Goal: Information Seeking & Learning: Compare options

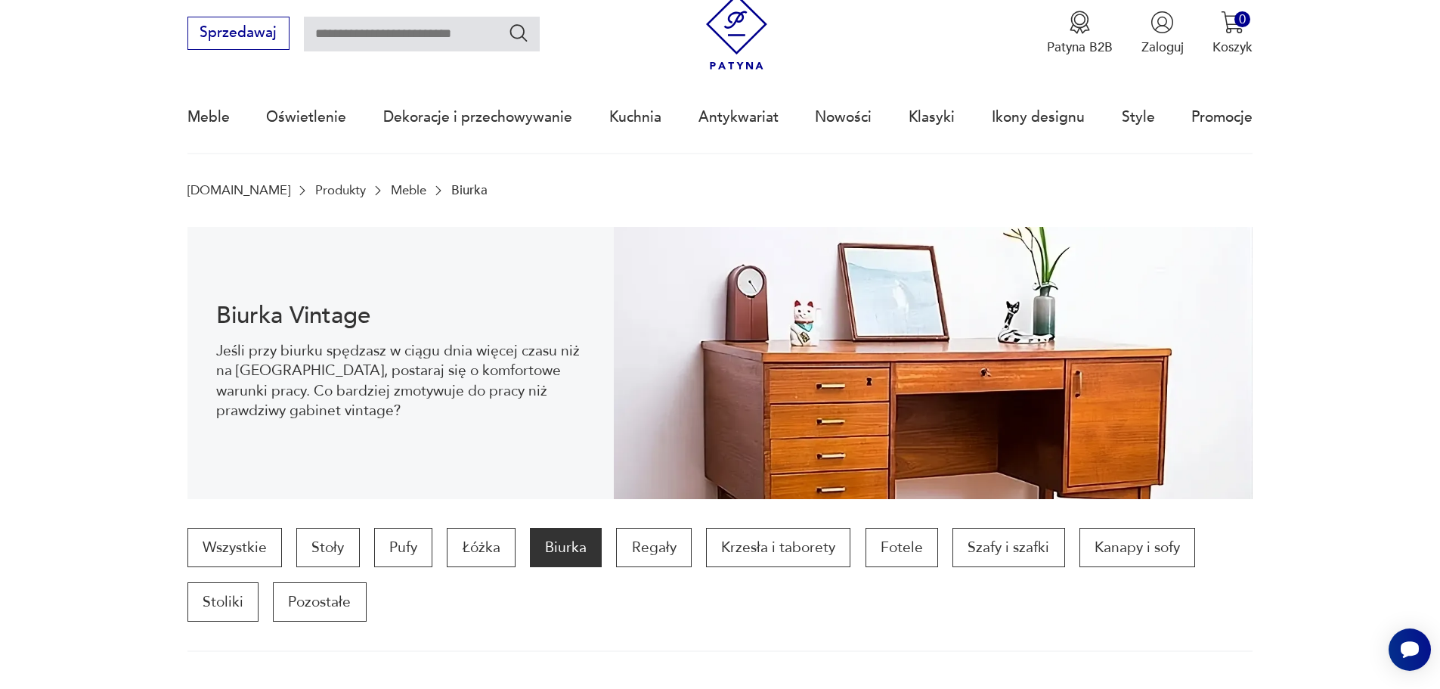
click at [624, 17] on div "Sprzedawaj Patyna B2B Zaloguj 0 Koszyk Twój koszyk ( 0 ) Brak produktów w koszy…" at bounding box center [720, 24] width 1066 height 87
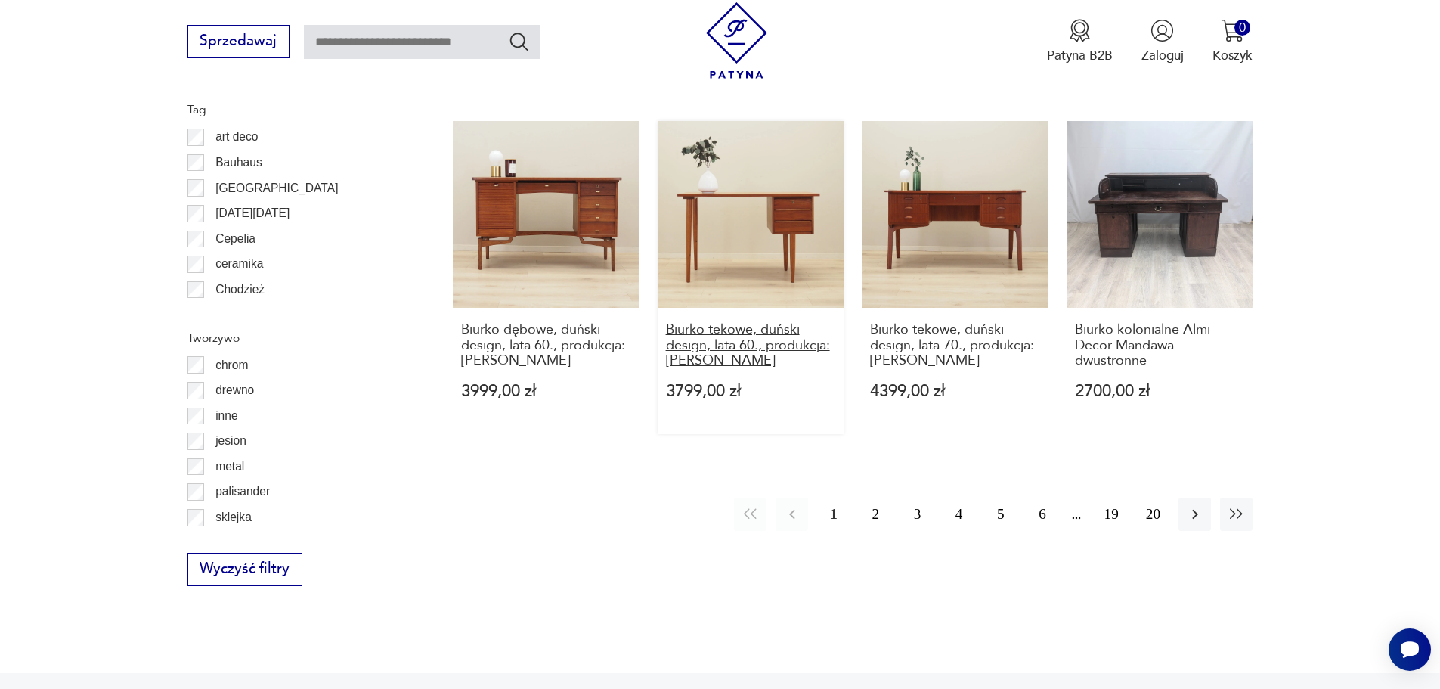
scroll to position [1720, 0]
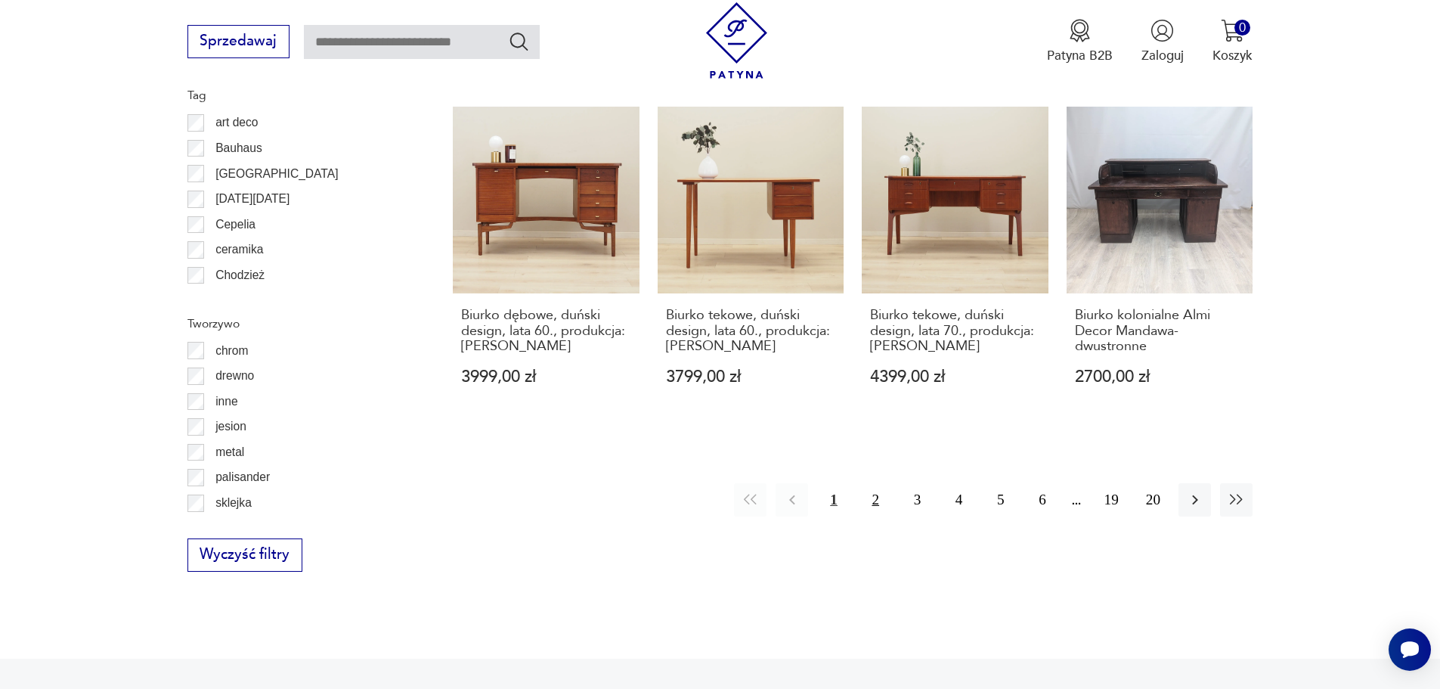
click at [873, 483] on button "2" at bounding box center [875, 499] width 33 height 33
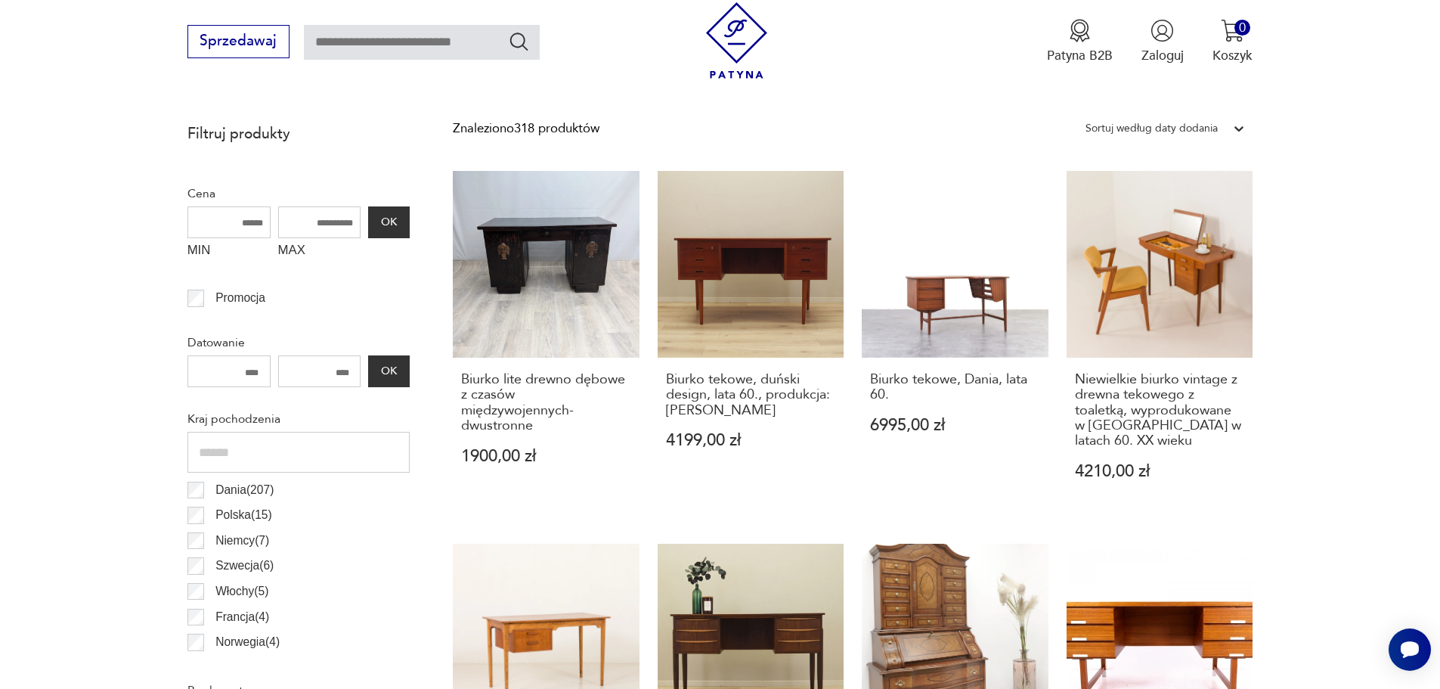
scroll to position [613, 0]
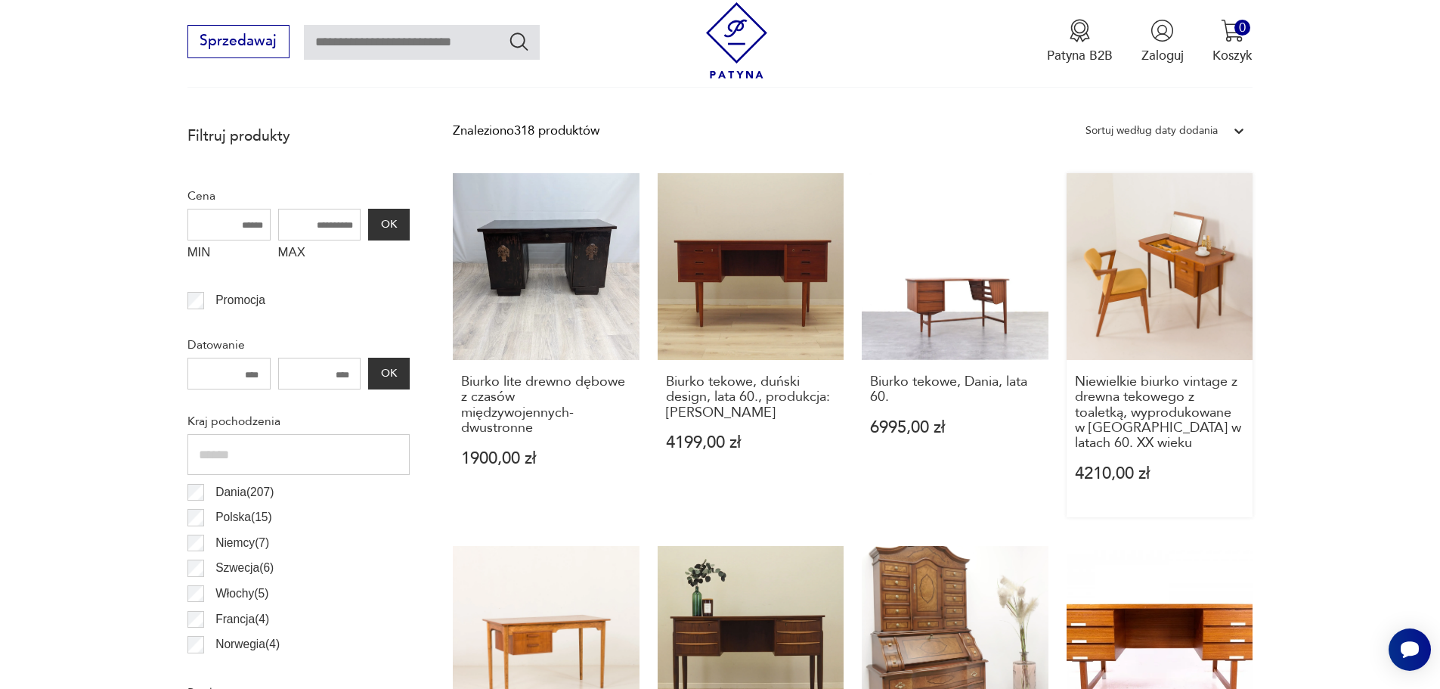
click at [1191, 274] on link "Niewielkie biurko vintage z drewna tekowego z toaletką, wyprodukowane w [GEOGRA…" at bounding box center [1160, 345] width 187 height 344
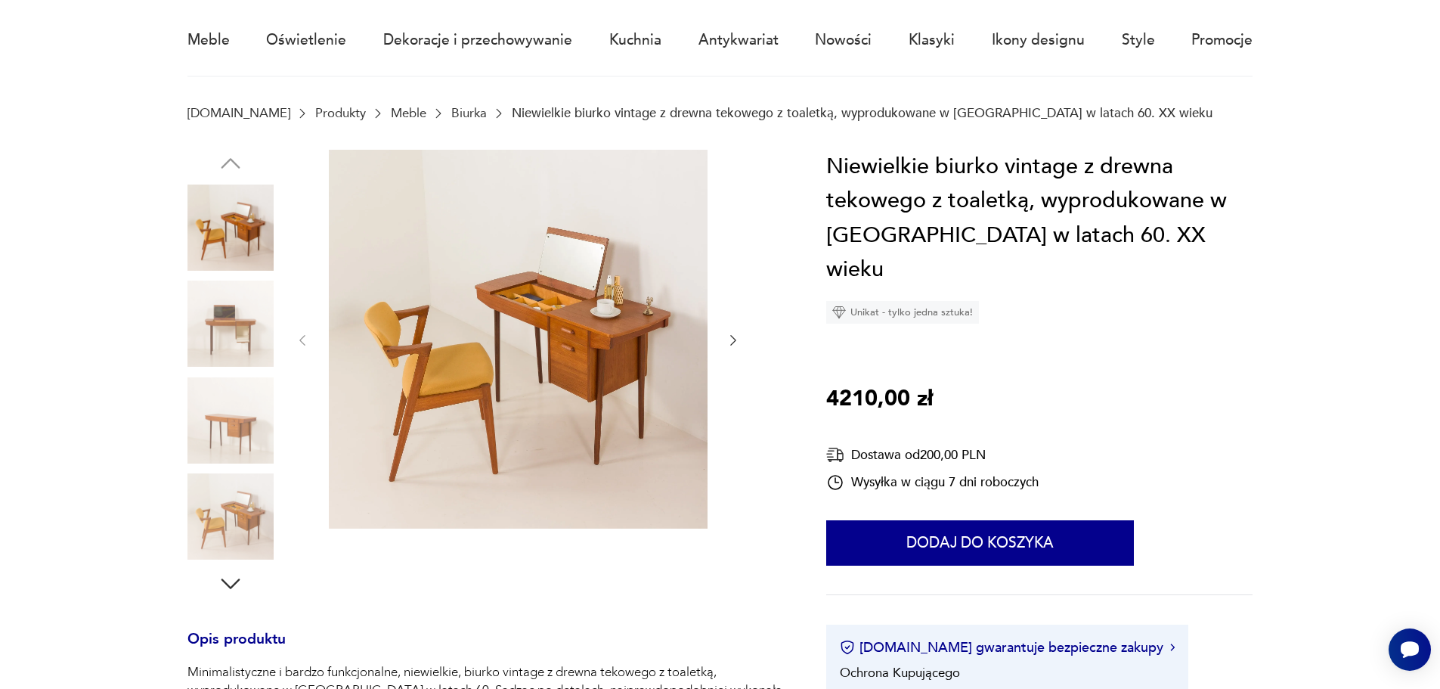
scroll to position [128, 0]
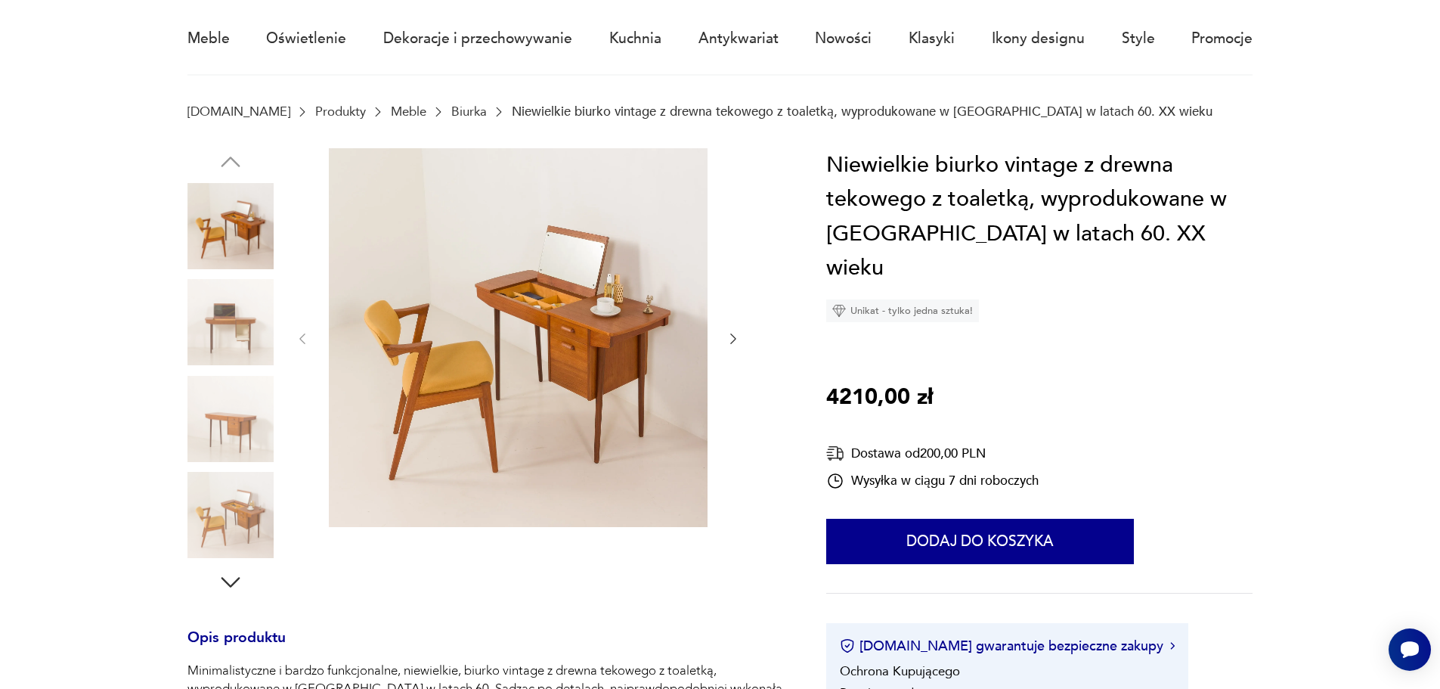
click at [734, 336] on icon "button" at bounding box center [733, 338] width 6 height 11
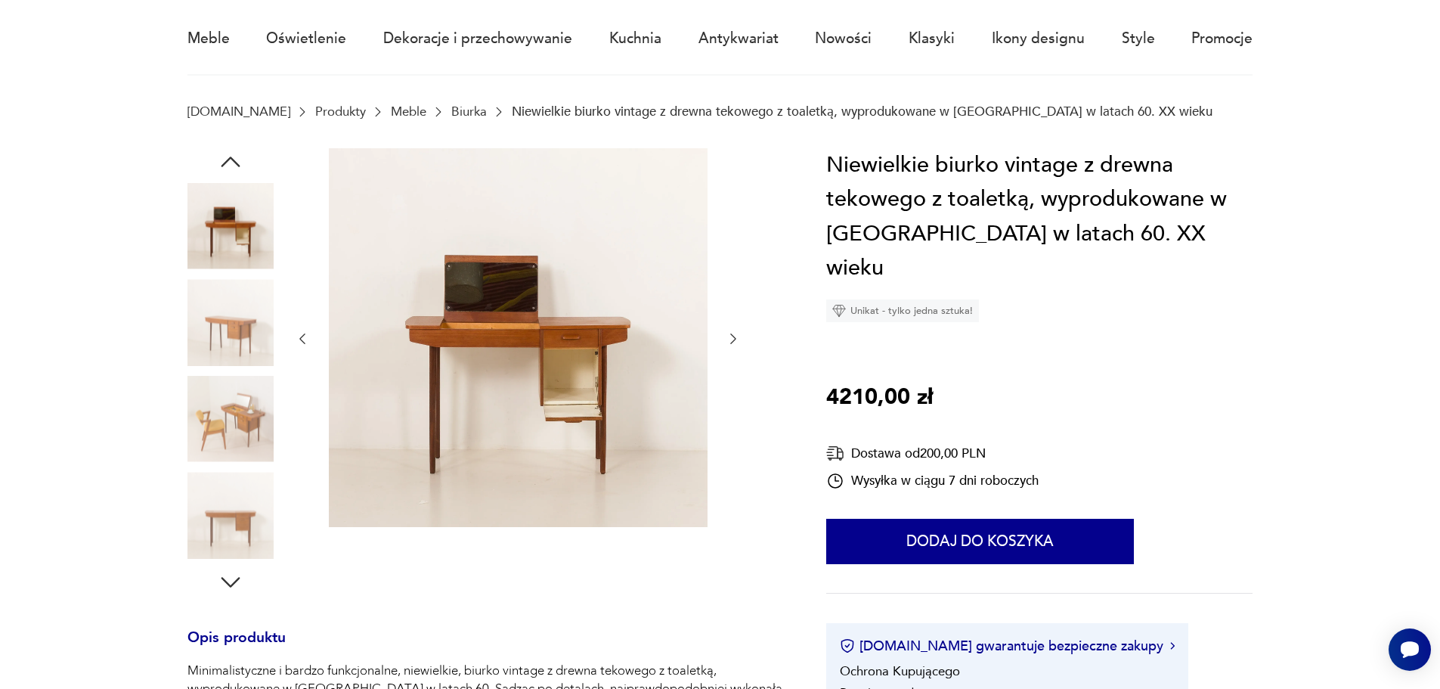
click at [734, 339] on icon "button" at bounding box center [733, 338] width 15 height 15
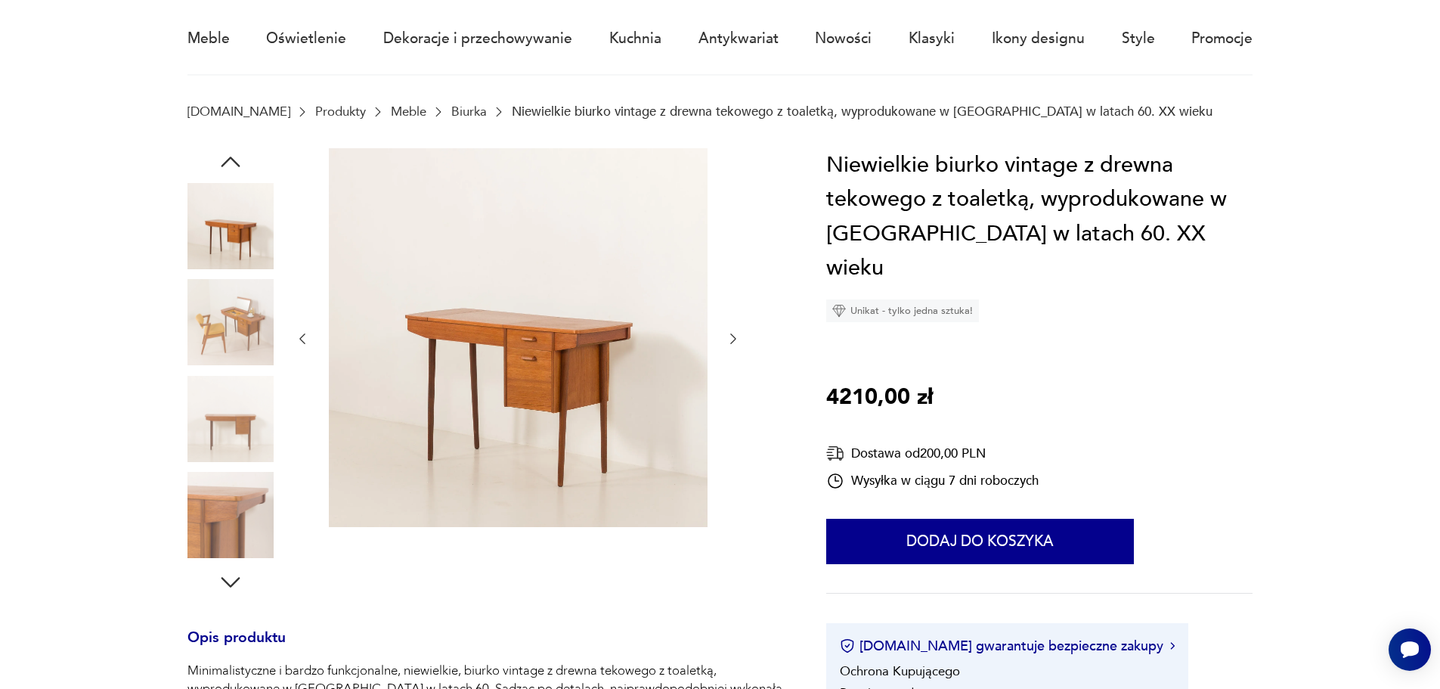
click at [734, 339] on icon "button" at bounding box center [733, 338] width 15 height 15
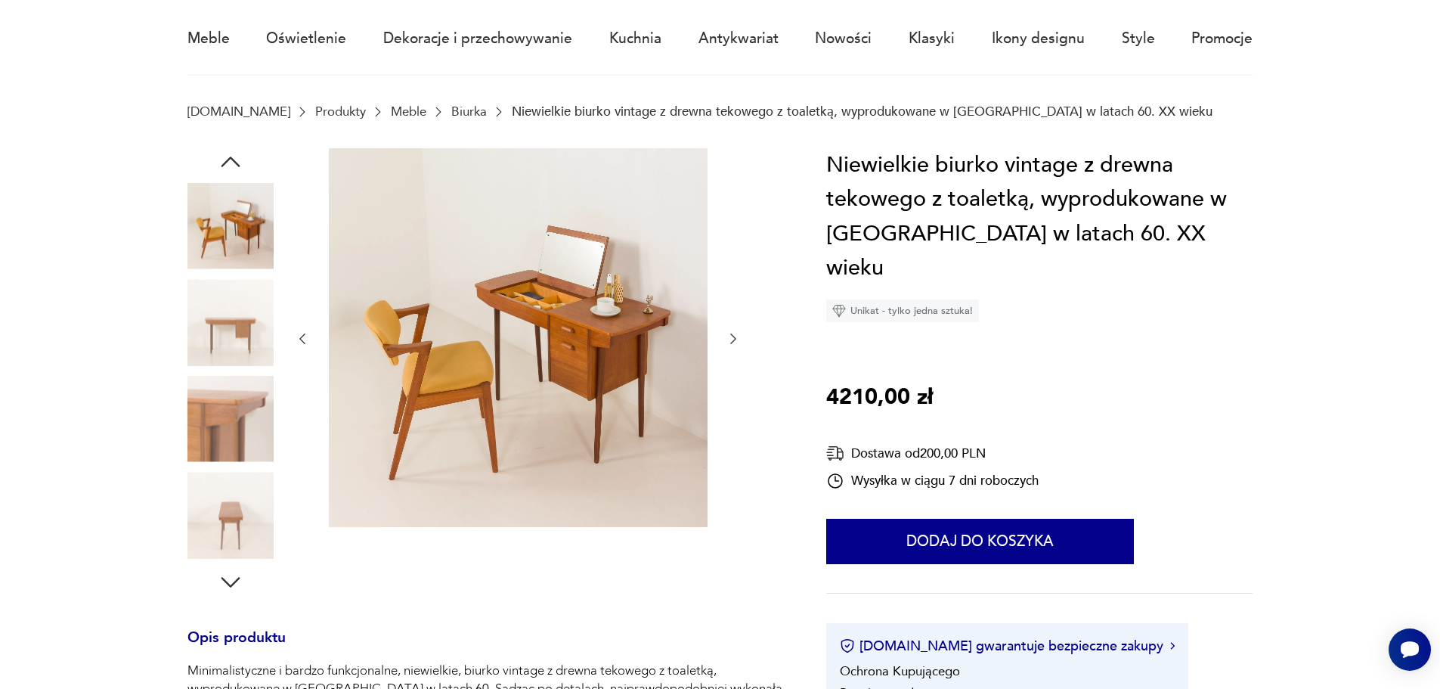
click at [734, 339] on icon "button" at bounding box center [733, 338] width 15 height 15
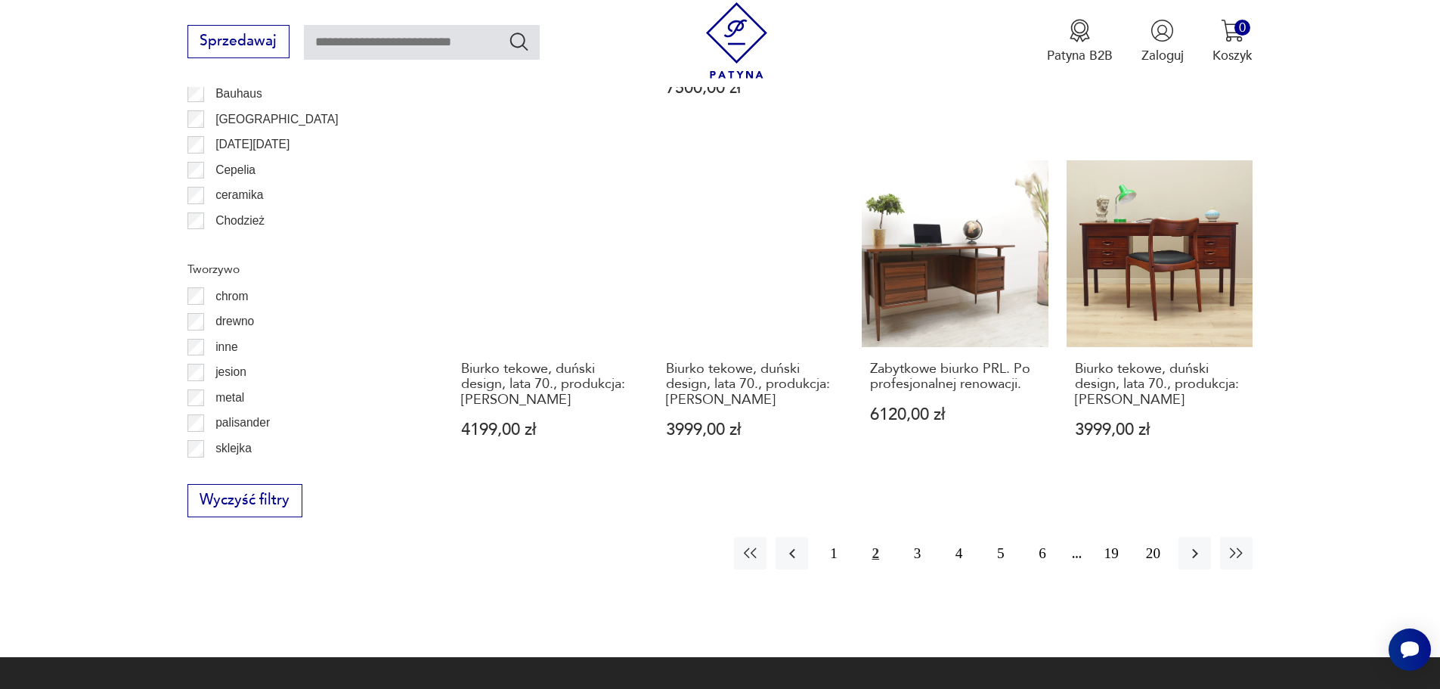
scroll to position [1776, 0]
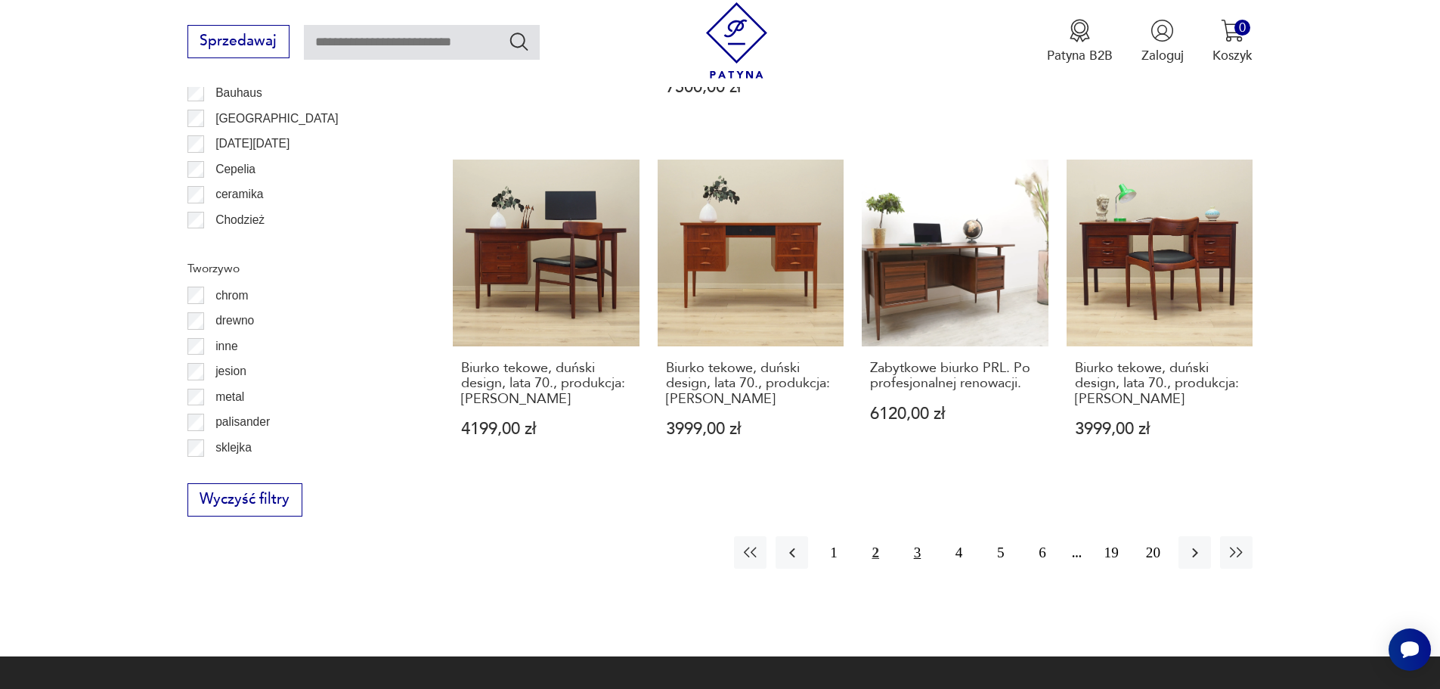
click at [922, 537] on button "3" at bounding box center [917, 552] width 33 height 33
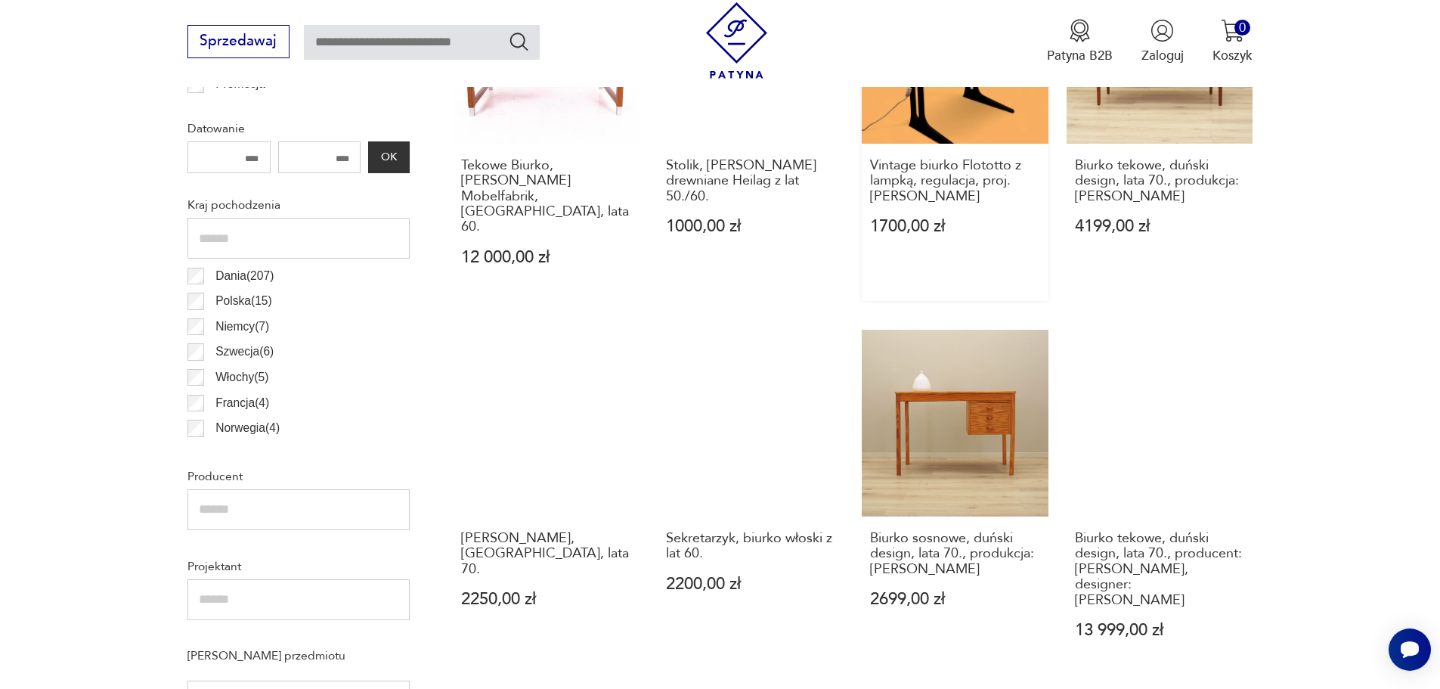
scroll to position [831, 0]
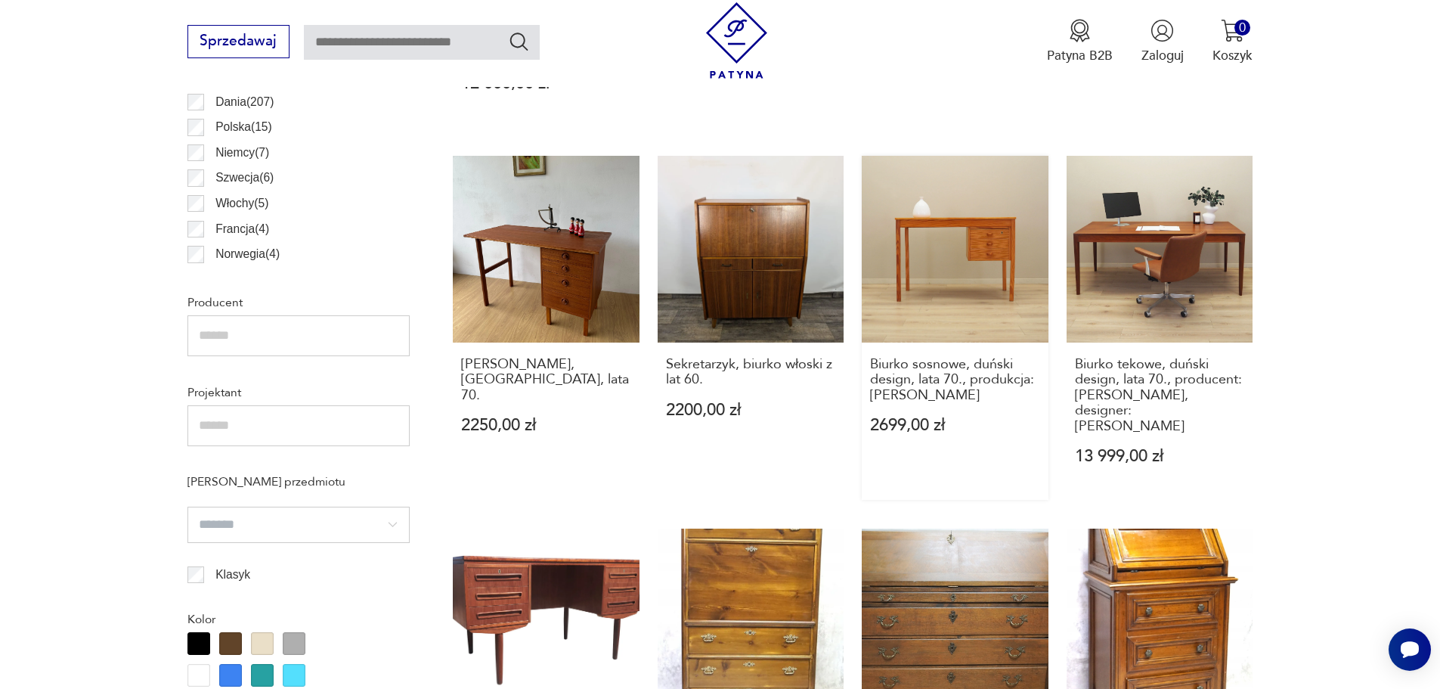
click at [1001, 220] on link "Biurko sosnowe, duński design, lata 70., produkcja: [PERSON_NAME] 2699,00 zł" at bounding box center [955, 328] width 187 height 344
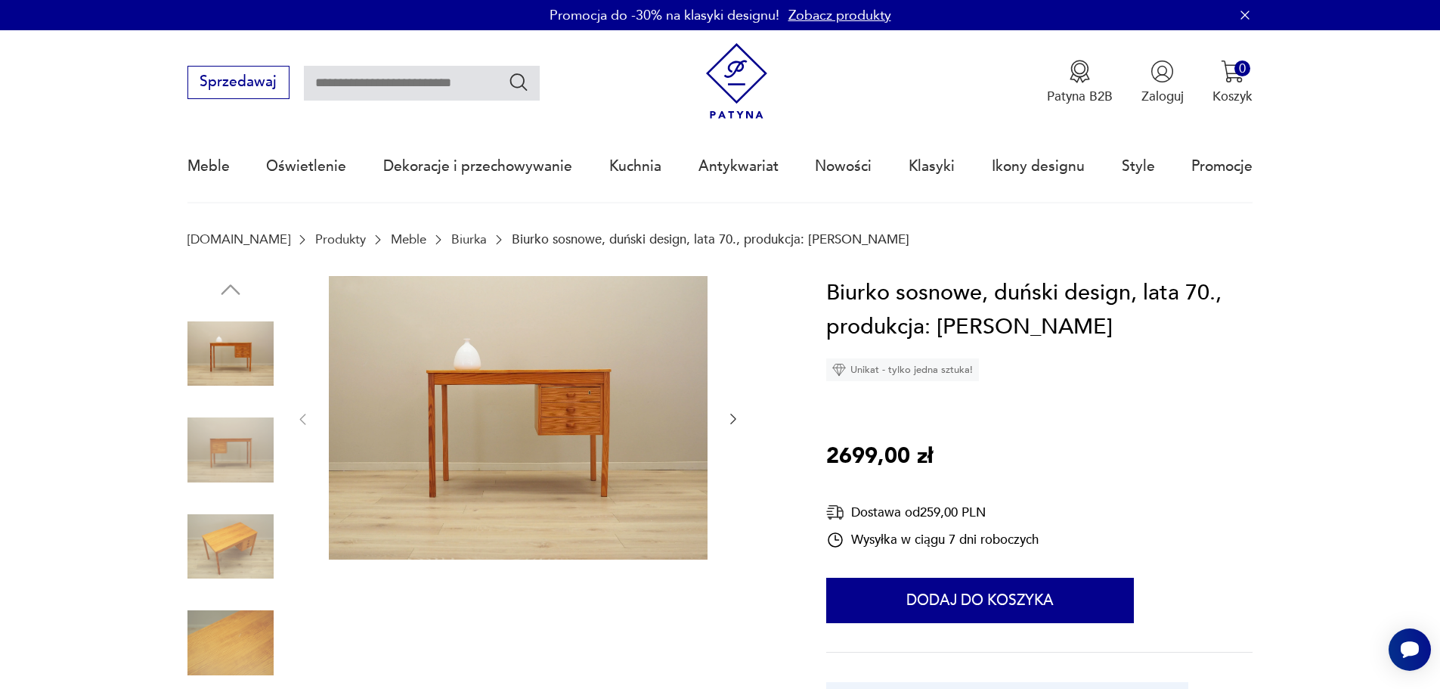
click at [234, 443] on img at bounding box center [230, 450] width 86 height 86
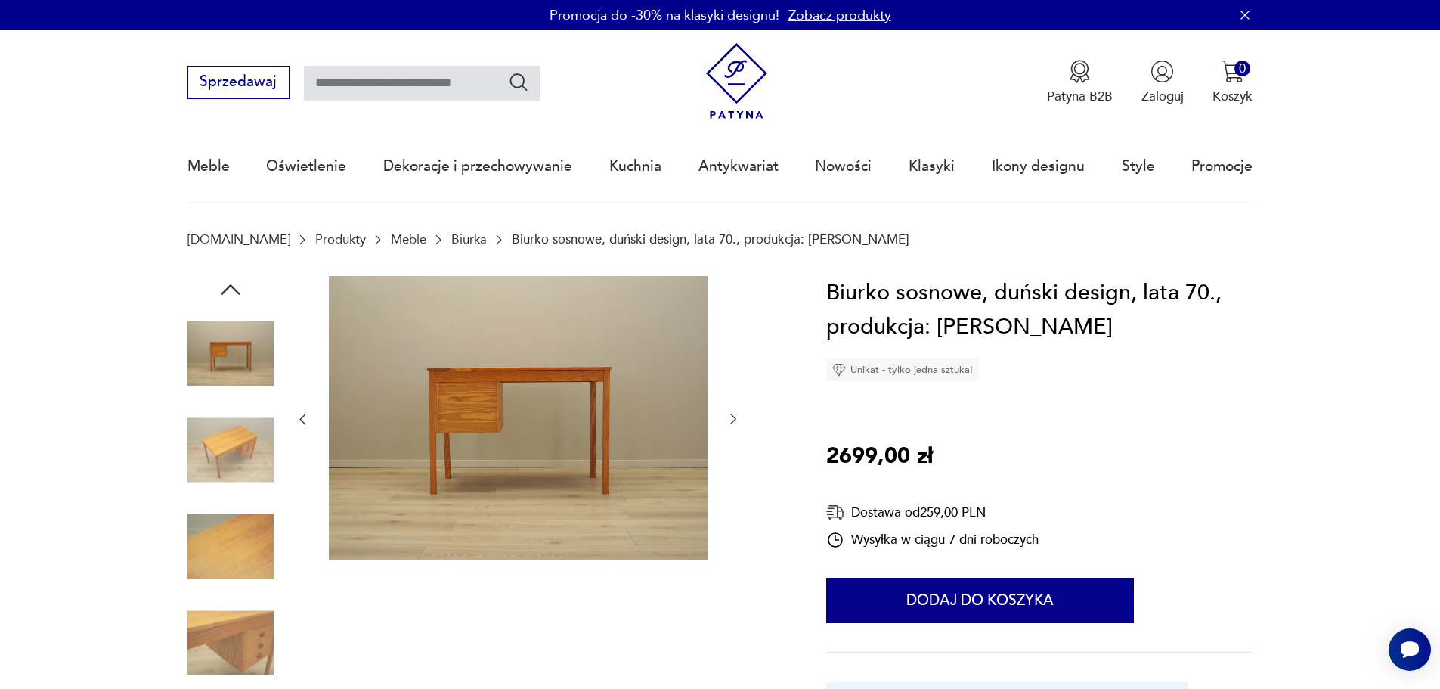
click at [217, 450] on img at bounding box center [230, 450] width 86 height 86
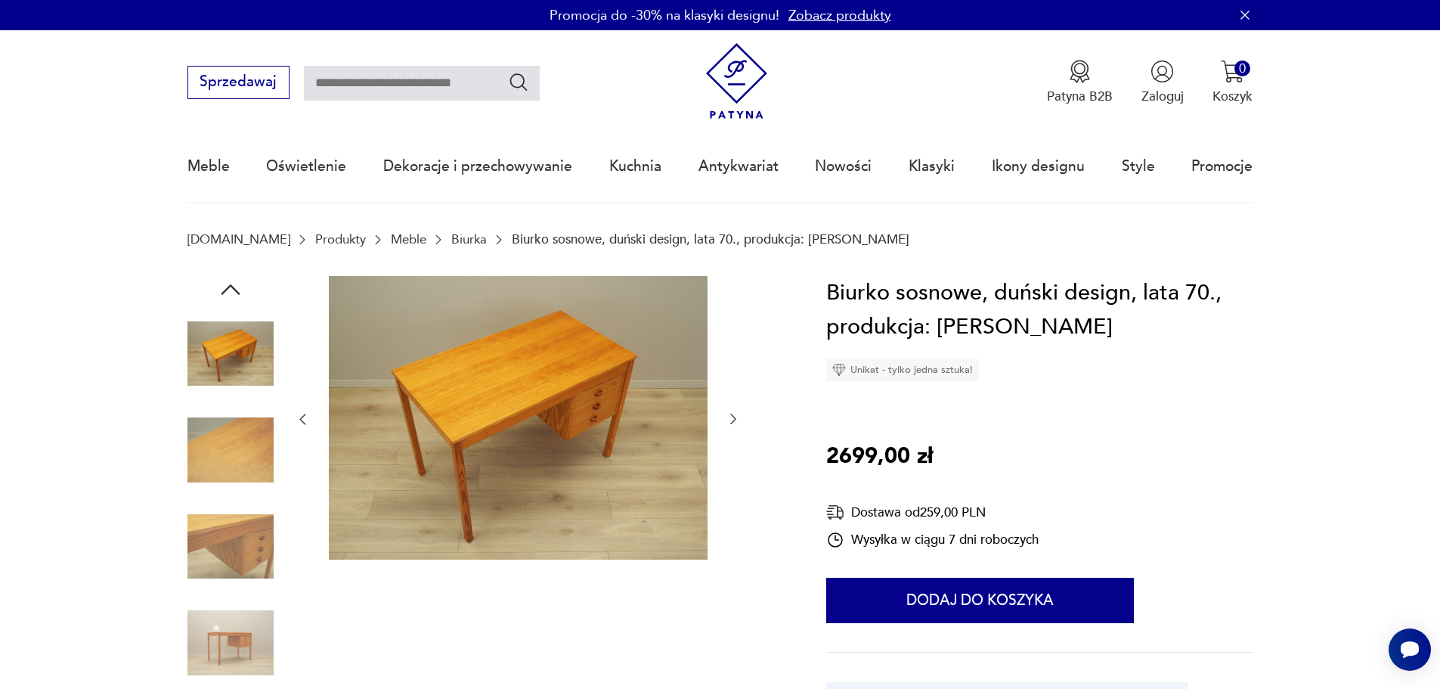
click at [234, 531] on img at bounding box center [230, 546] width 86 height 86
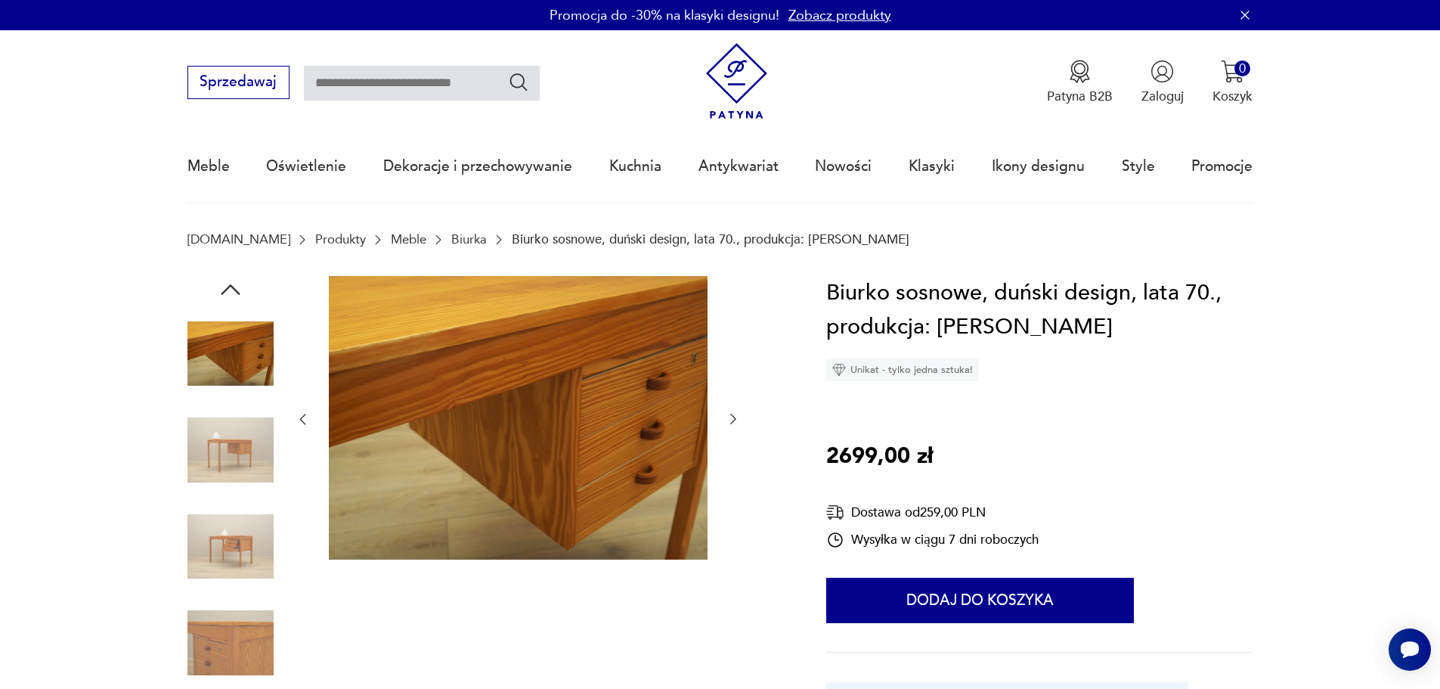
click at [235, 544] on img at bounding box center [230, 546] width 86 height 86
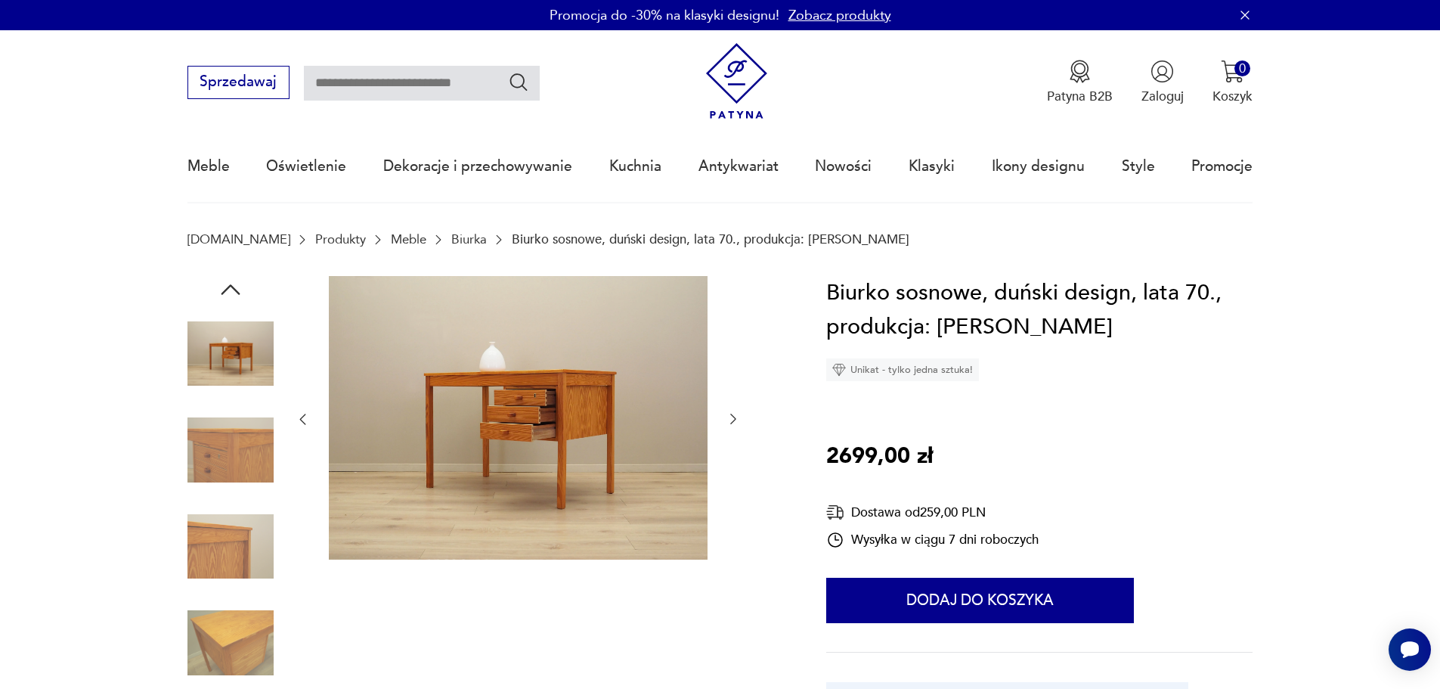
click at [239, 594] on div at bounding box center [230, 500] width 86 height 378
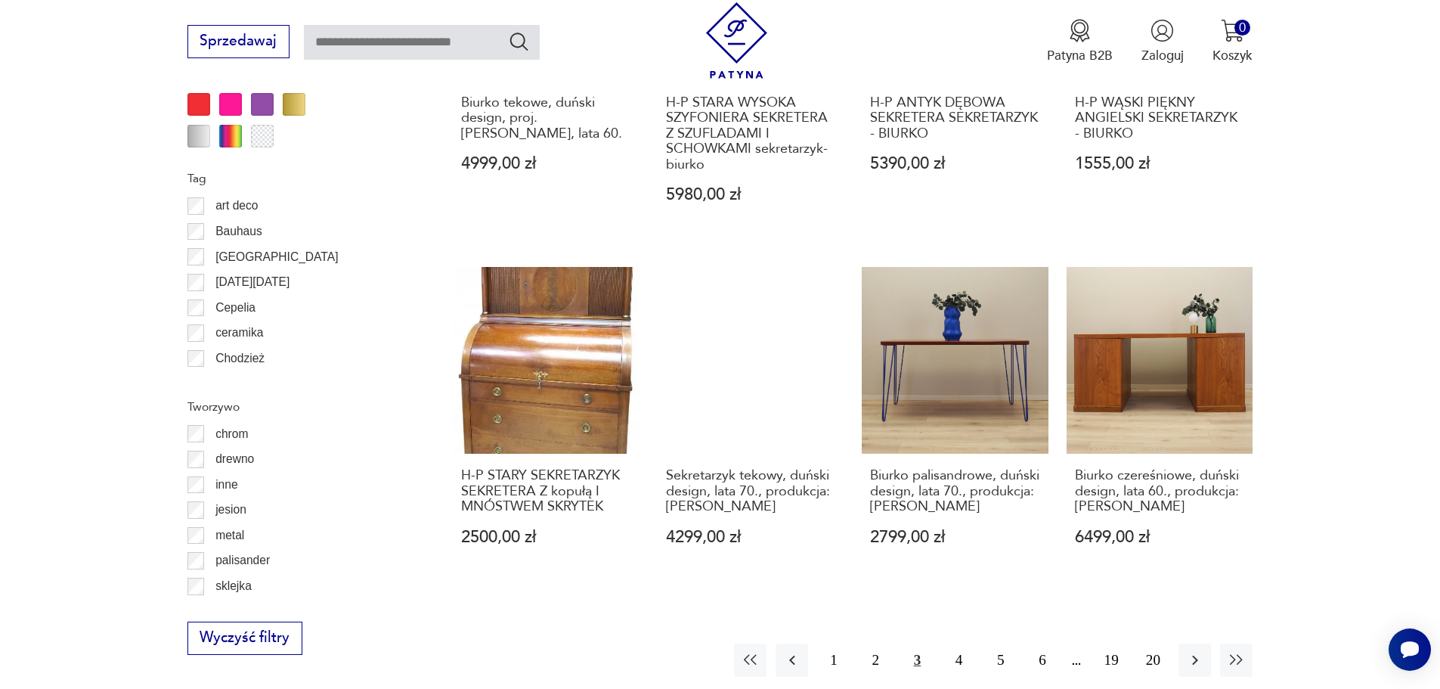
scroll to position [1748, 0]
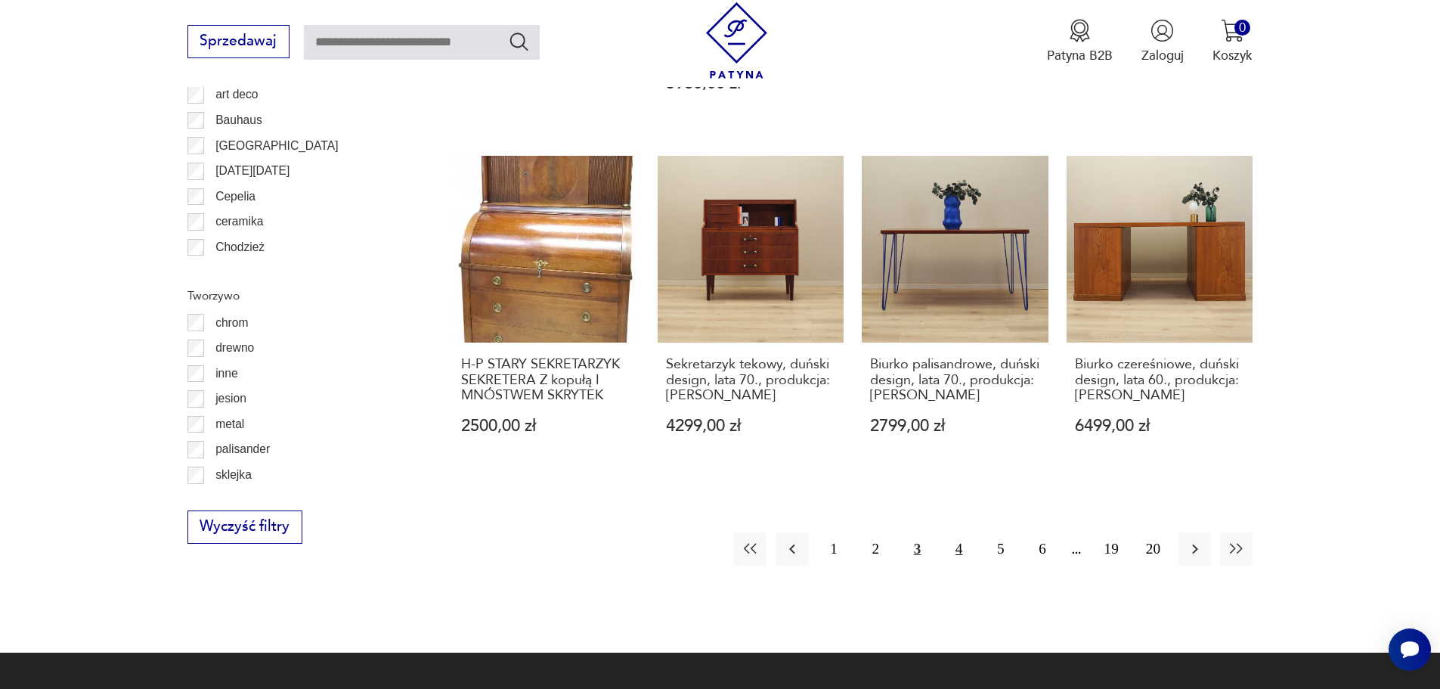
click at [960, 532] on button "4" at bounding box center [959, 548] width 33 height 33
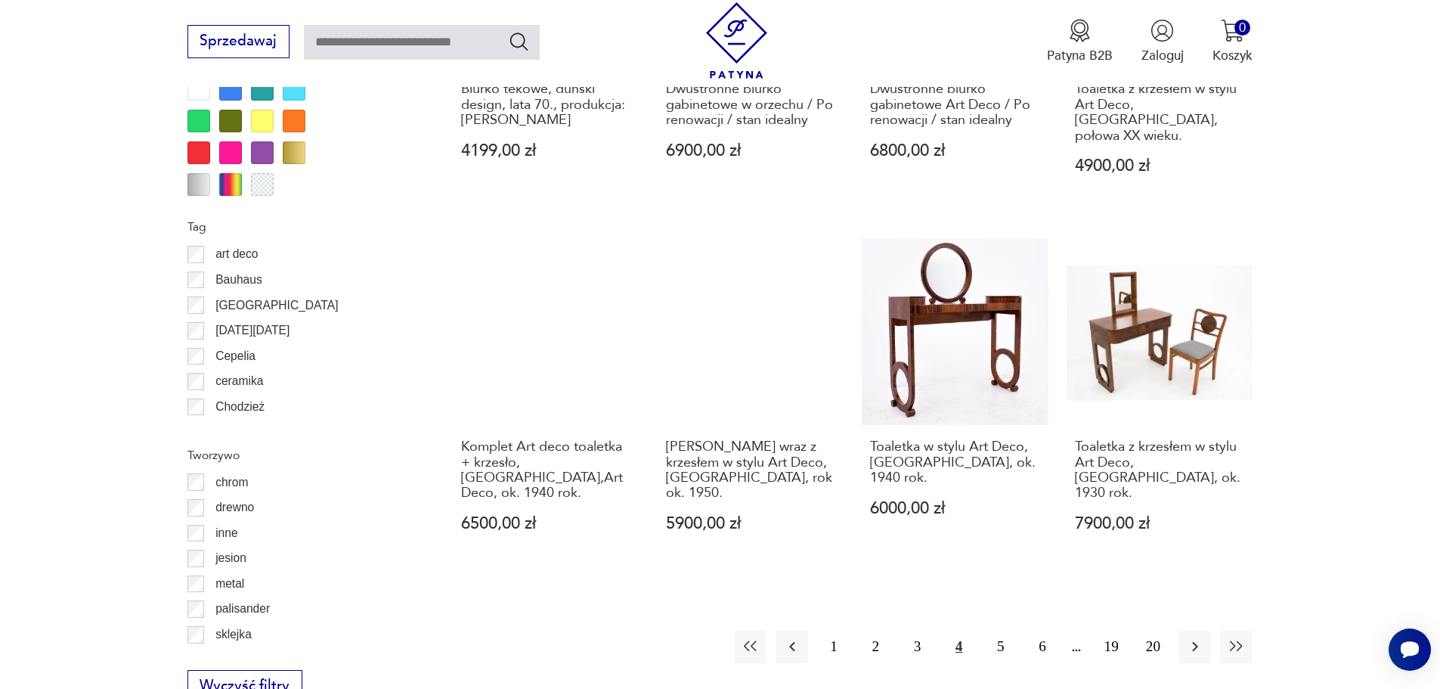
scroll to position [1590, 0]
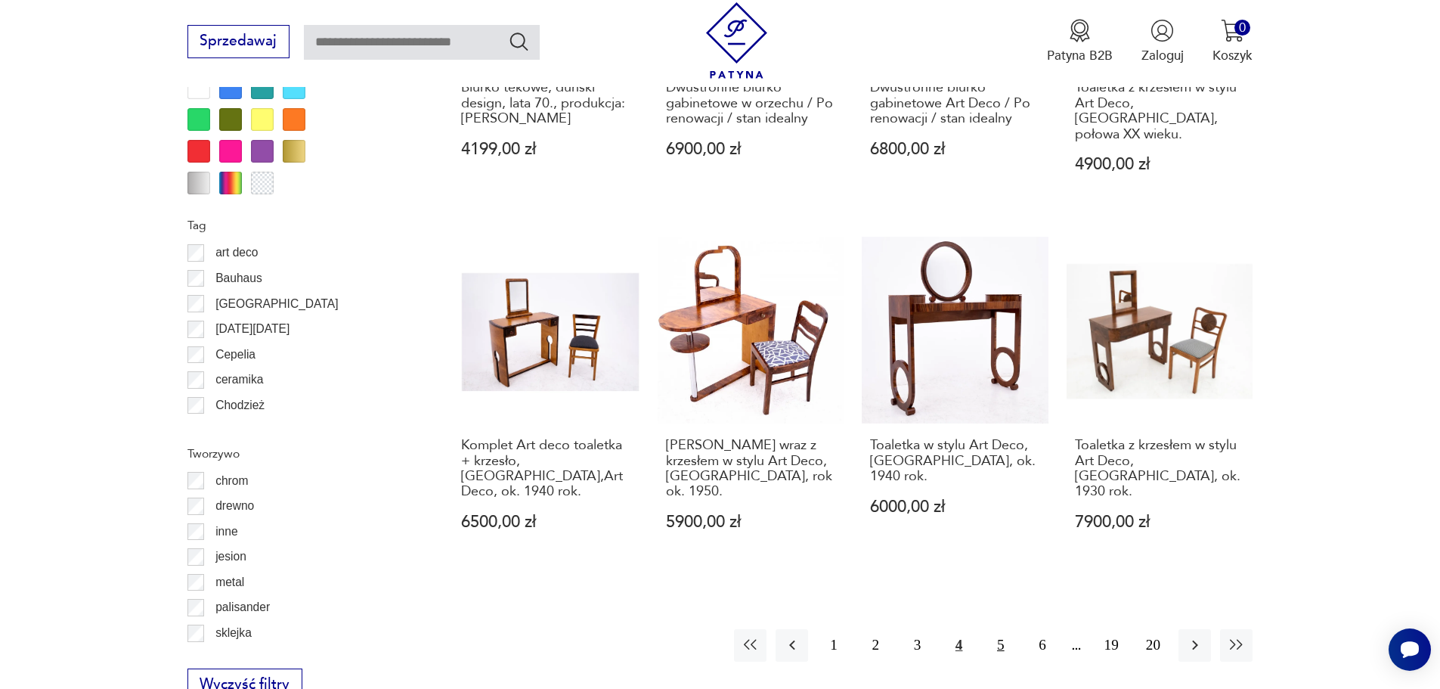
click at [999, 629] on button "5" at bounding box center [1000, 645] width 33 height 33
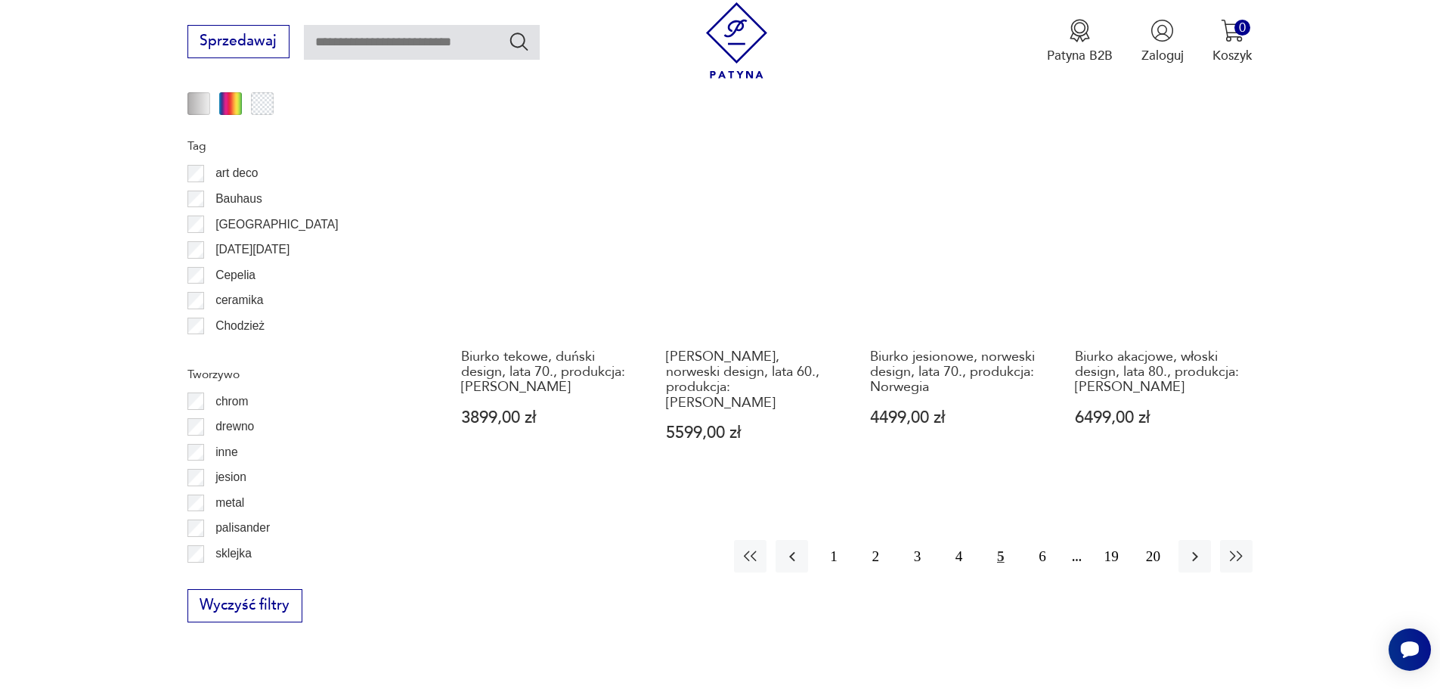
scroll to position [1671, 0]
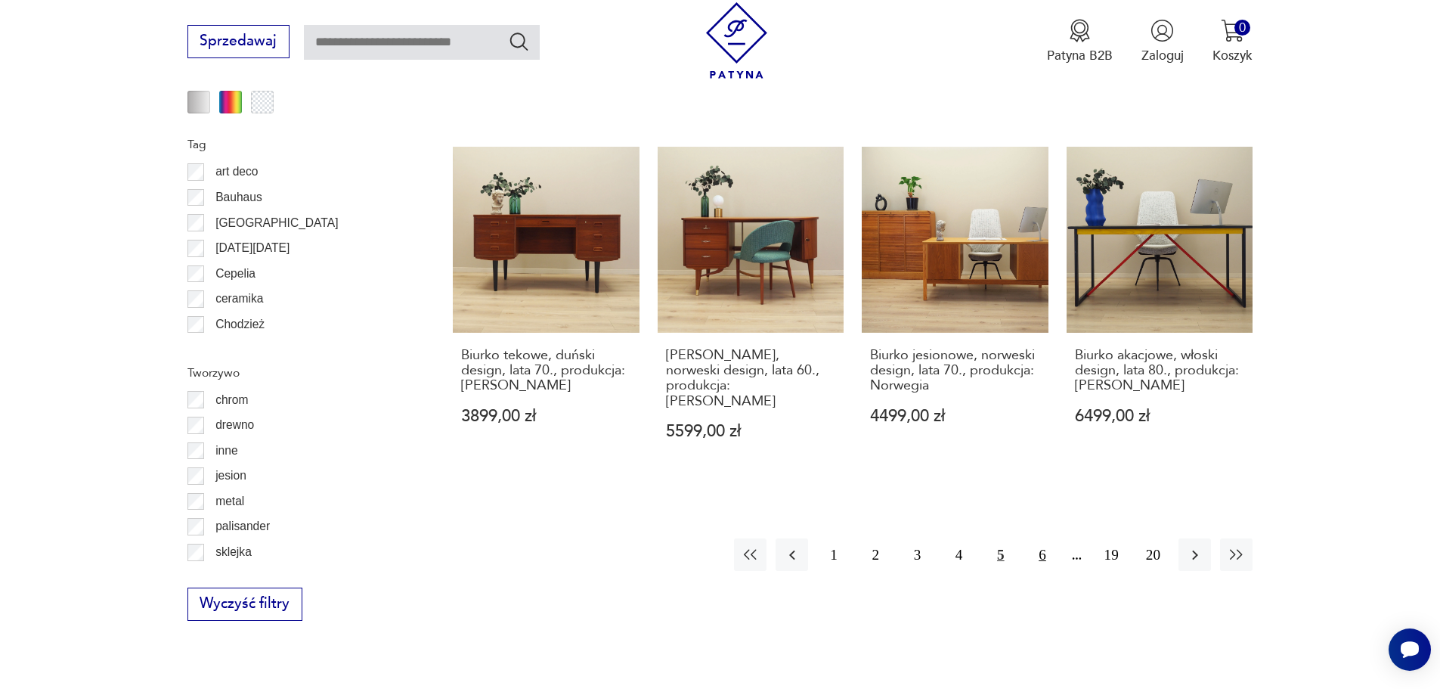
click at [1045, 543] on button "6" at bounding box center [1042, 554] width 33 height 33
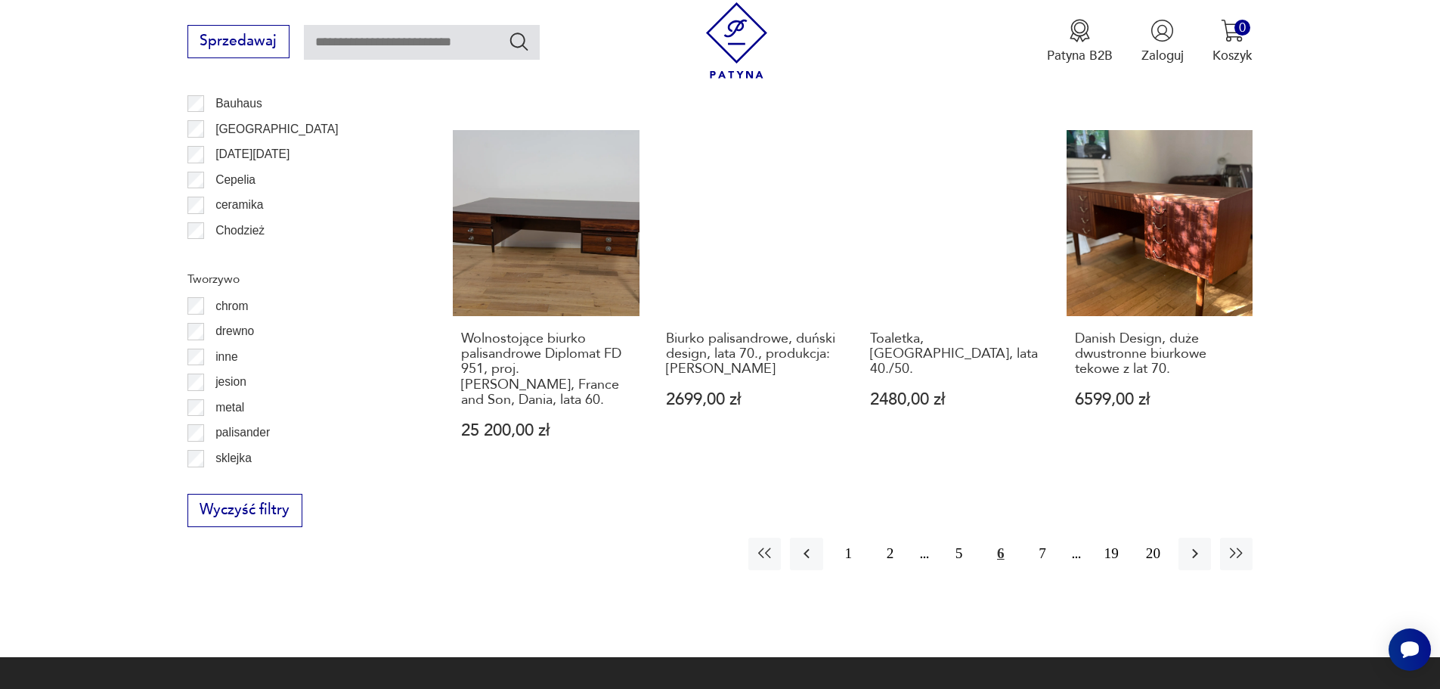
scroll to position [1766, 0]
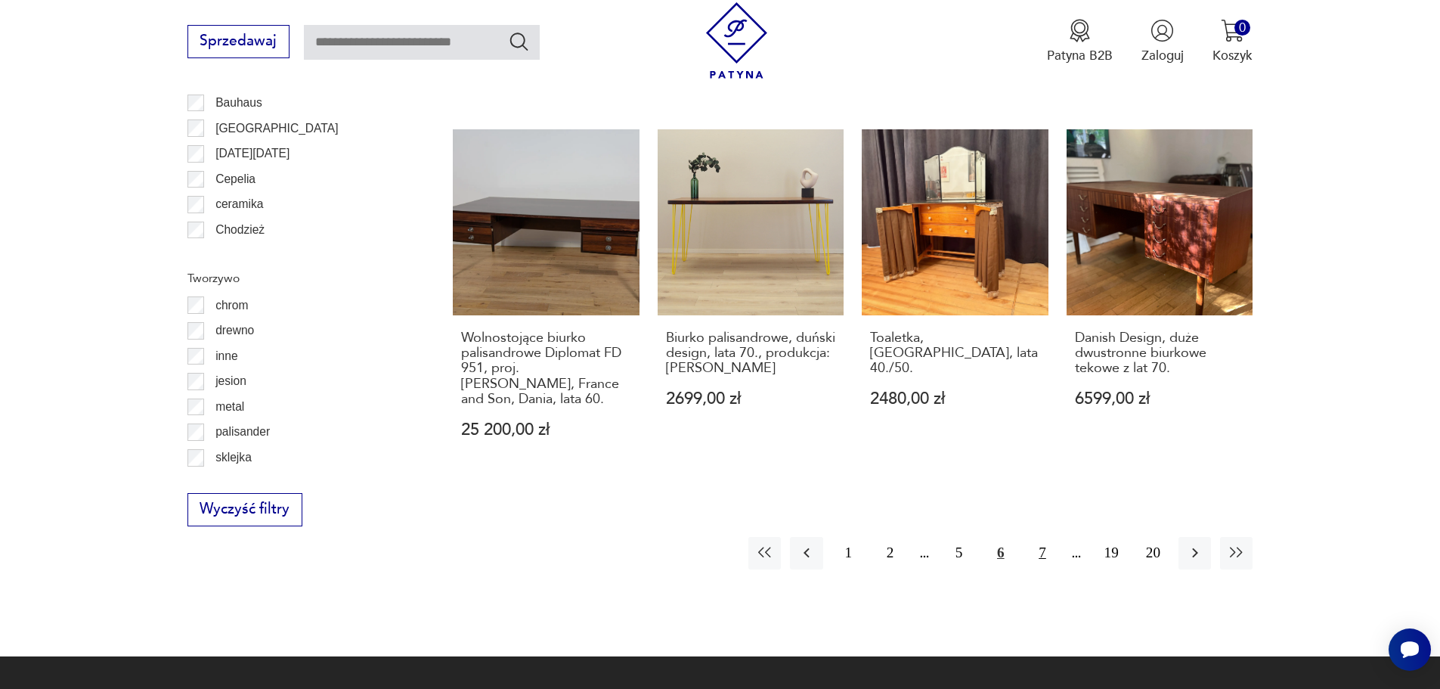
click at [1041, 537] on button "7" at bounding box center [1042, 553] width 33 height 33
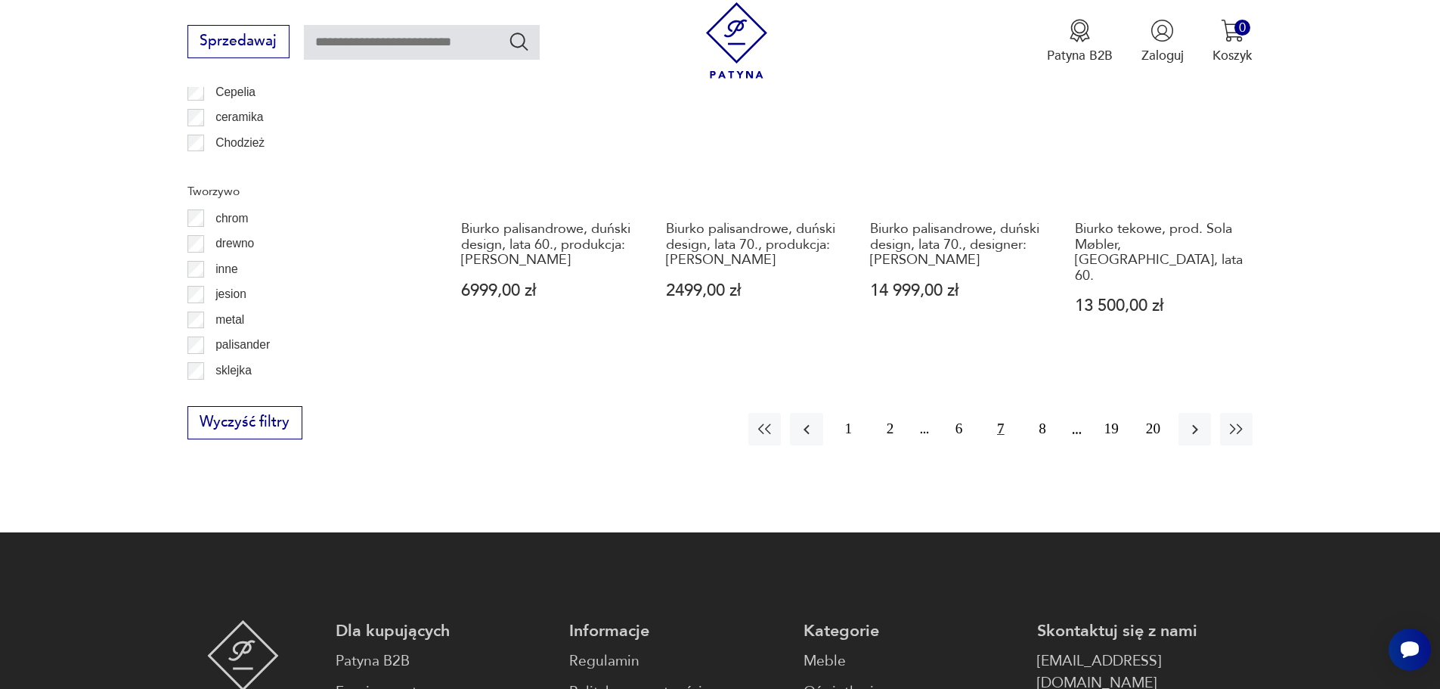
scroll to position [1853, 0]
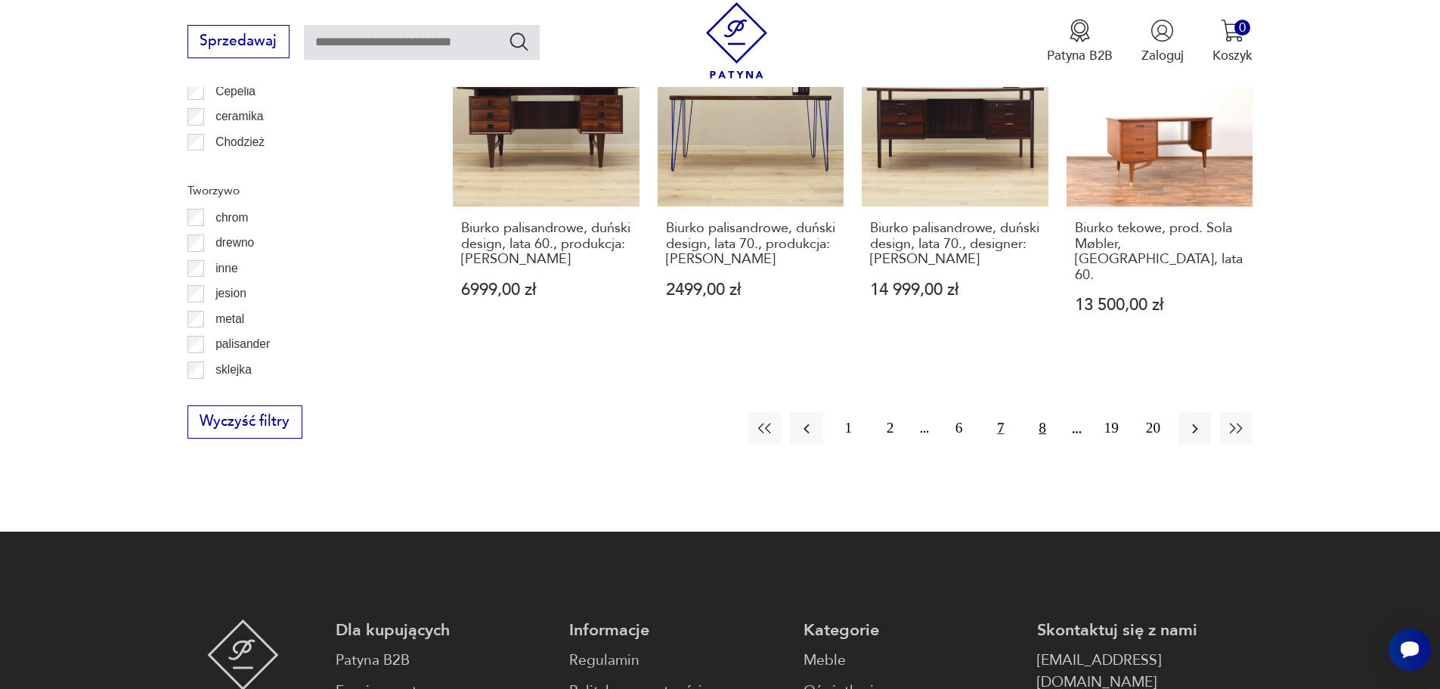
click at [1039, 412] on button "8" at bounding box center [1042, 428] width 33 height 33
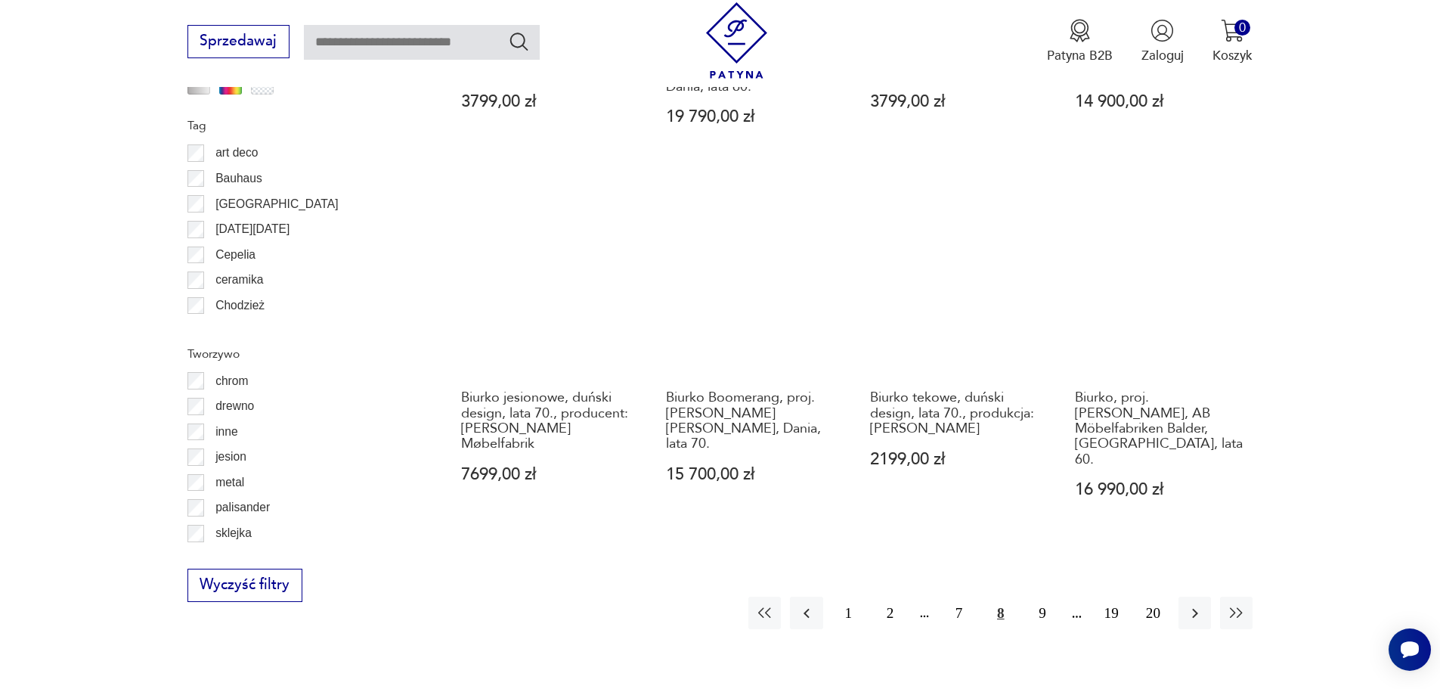
scroll to position [1699, 0]
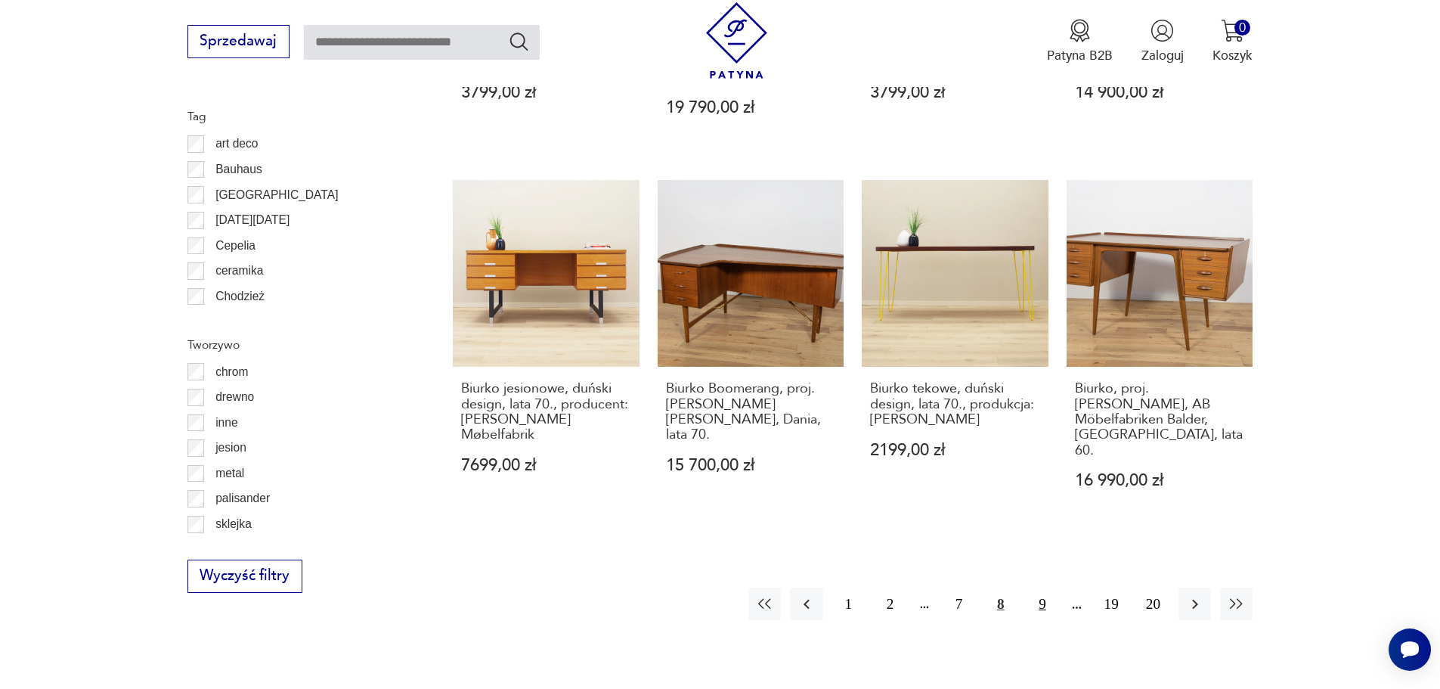
click at [1043, 587] on button "9" at bounding box center [1042, 603] width 33 height 33
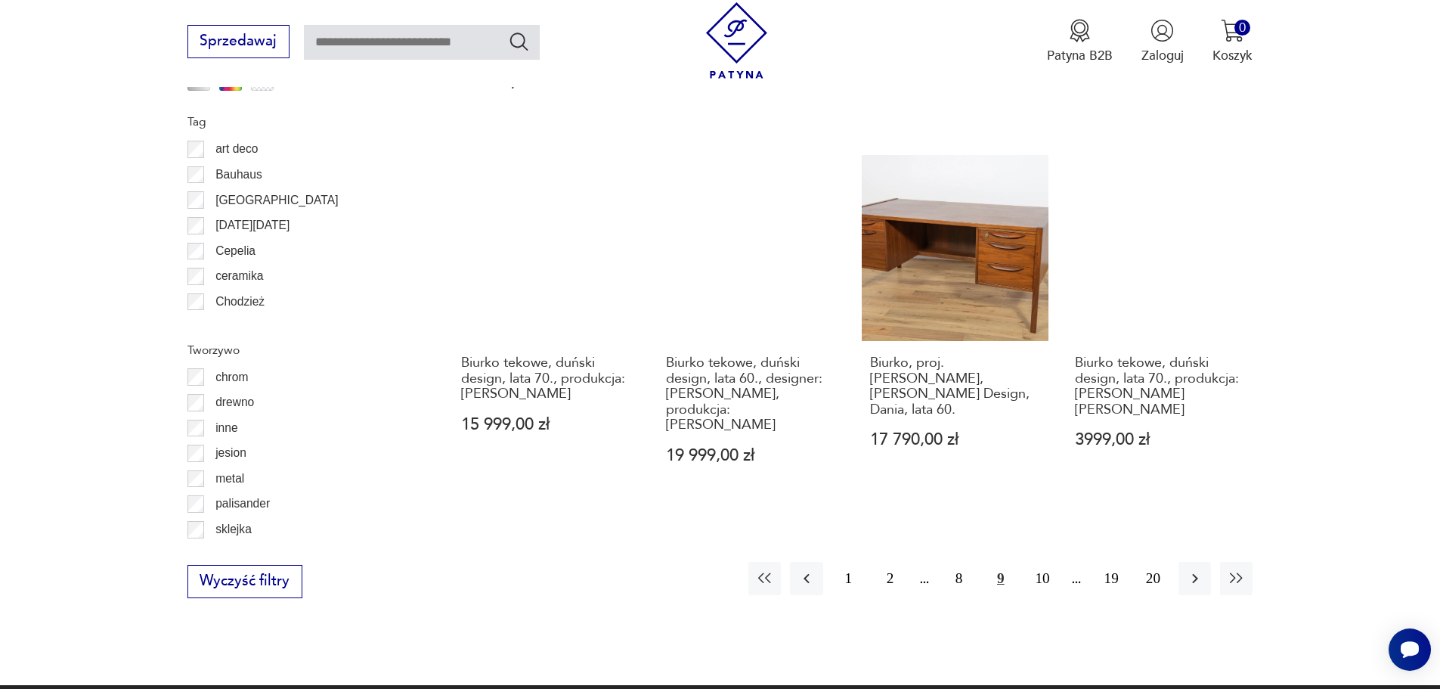
scroll to position [1695, 0]
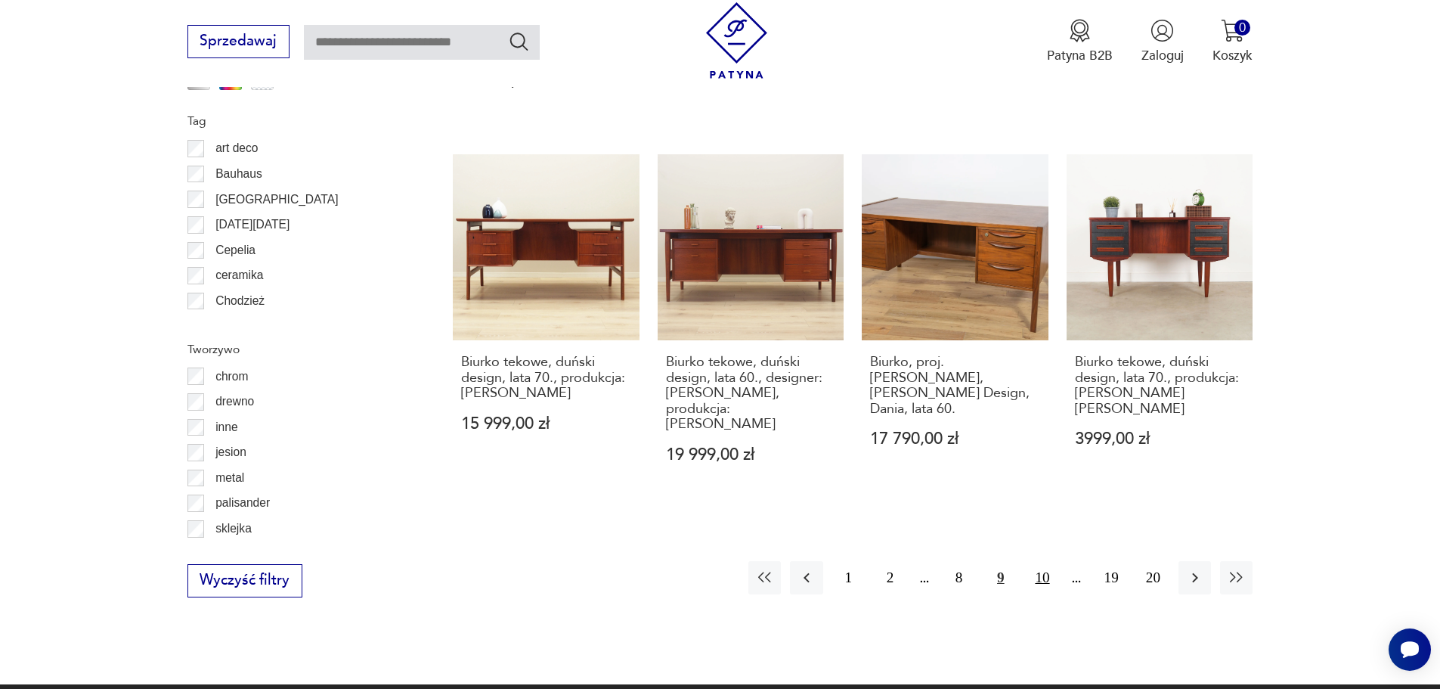
click at [1048, 561] on button "10" at bounding box center [1042, 577] width 33 height 33
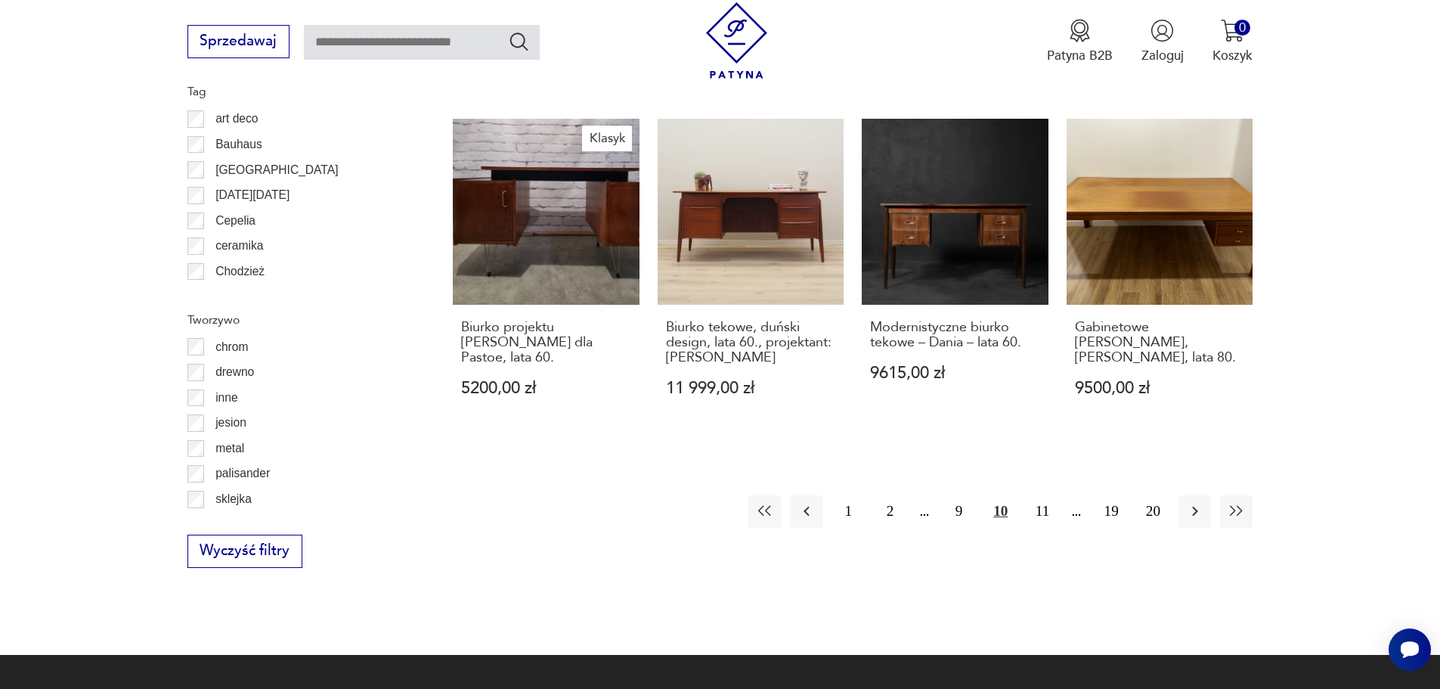
scroll to position [1725, 0]
click at [1043, 494] on button "11" at bounding box center [1042, 510] width 33 height 33
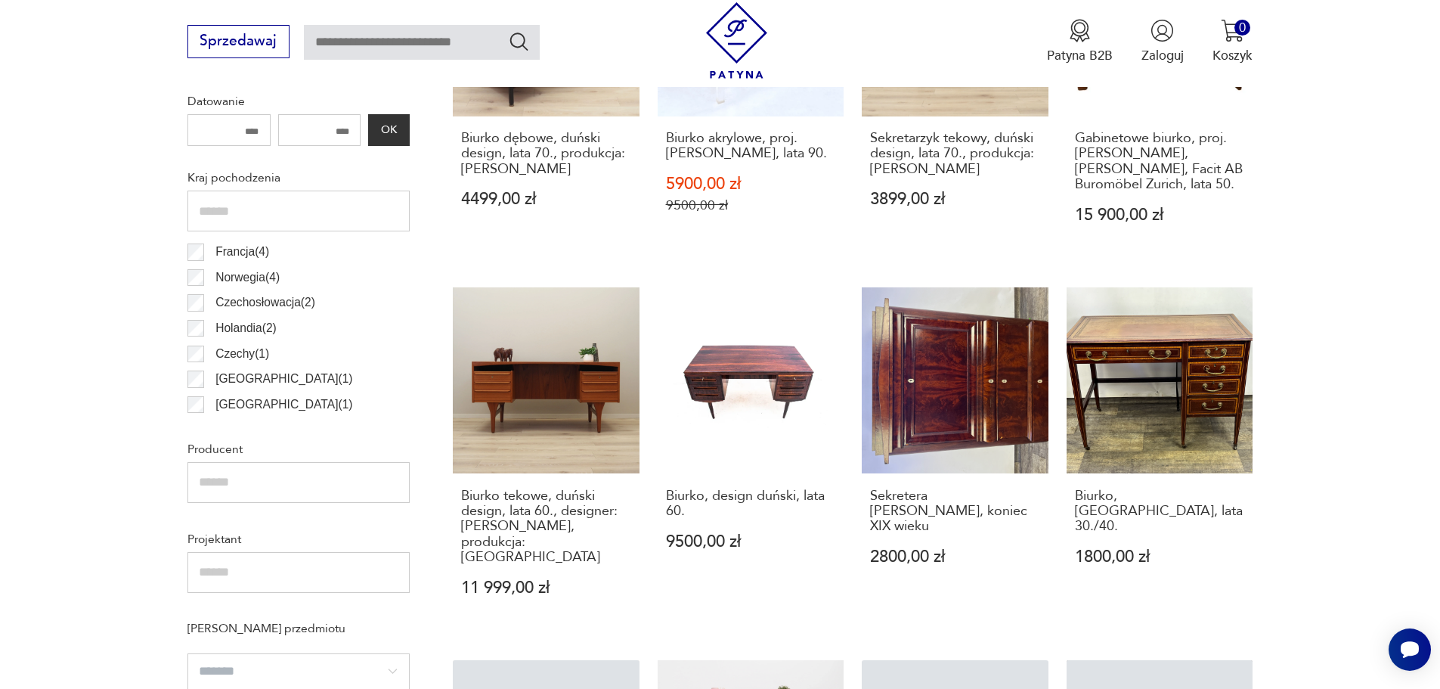
scroll to position [857, 0]
